Goal: Navigation & Orientation: Find specific page/section

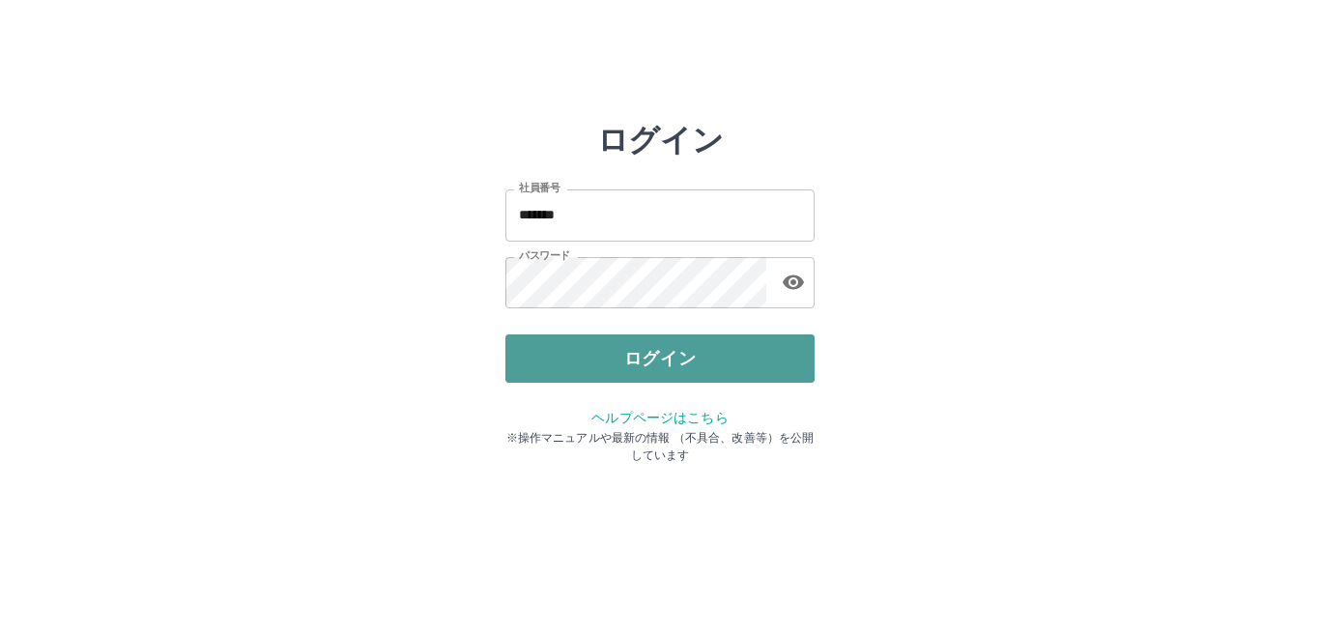
click at [576, 352] on button "ログイン" at bounding box center [660, 358] width 309 height 48
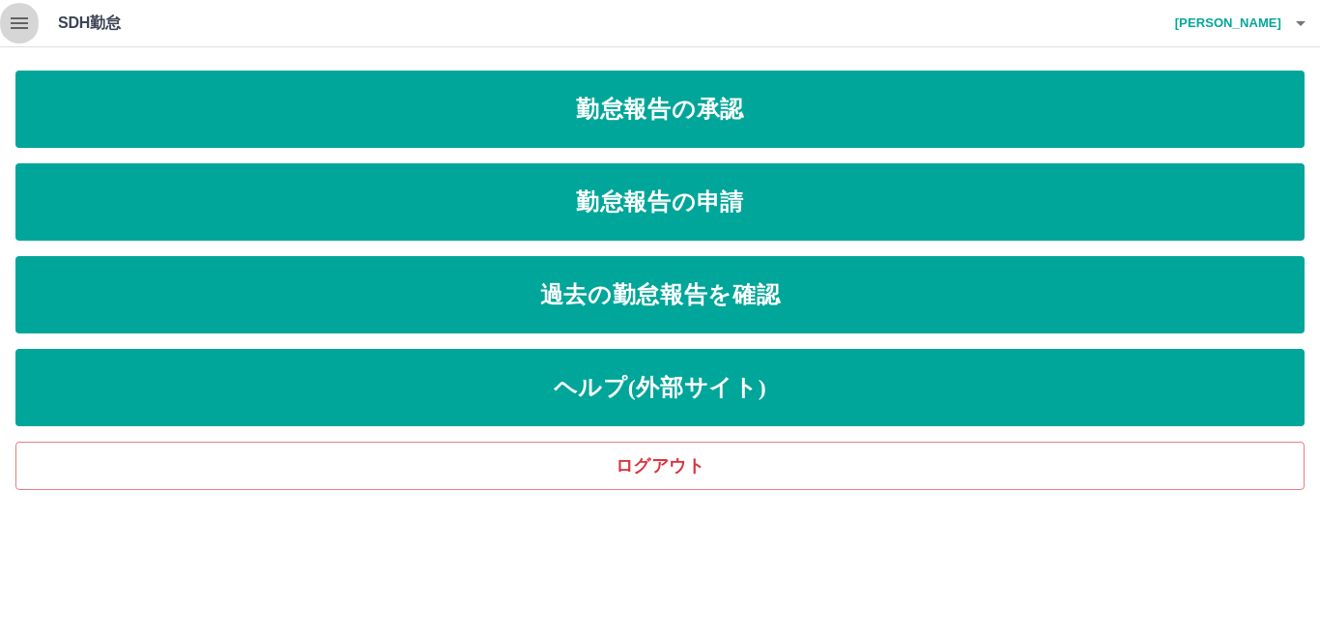
click at [19, 21] on icon "button" at bounding box center [19, 23] width 23 height 23
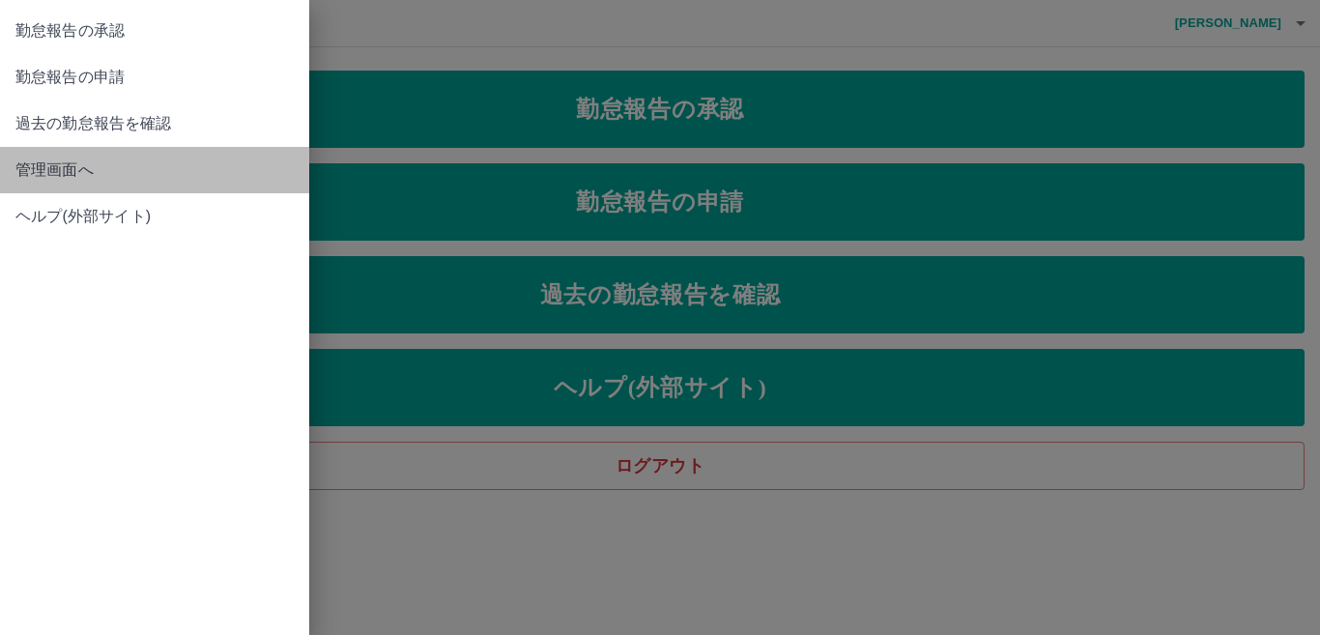
click at [86, 179] on span "管理画面へ" at bounding box center [154, 170] width 278 height 23
